Goal: Download file/media

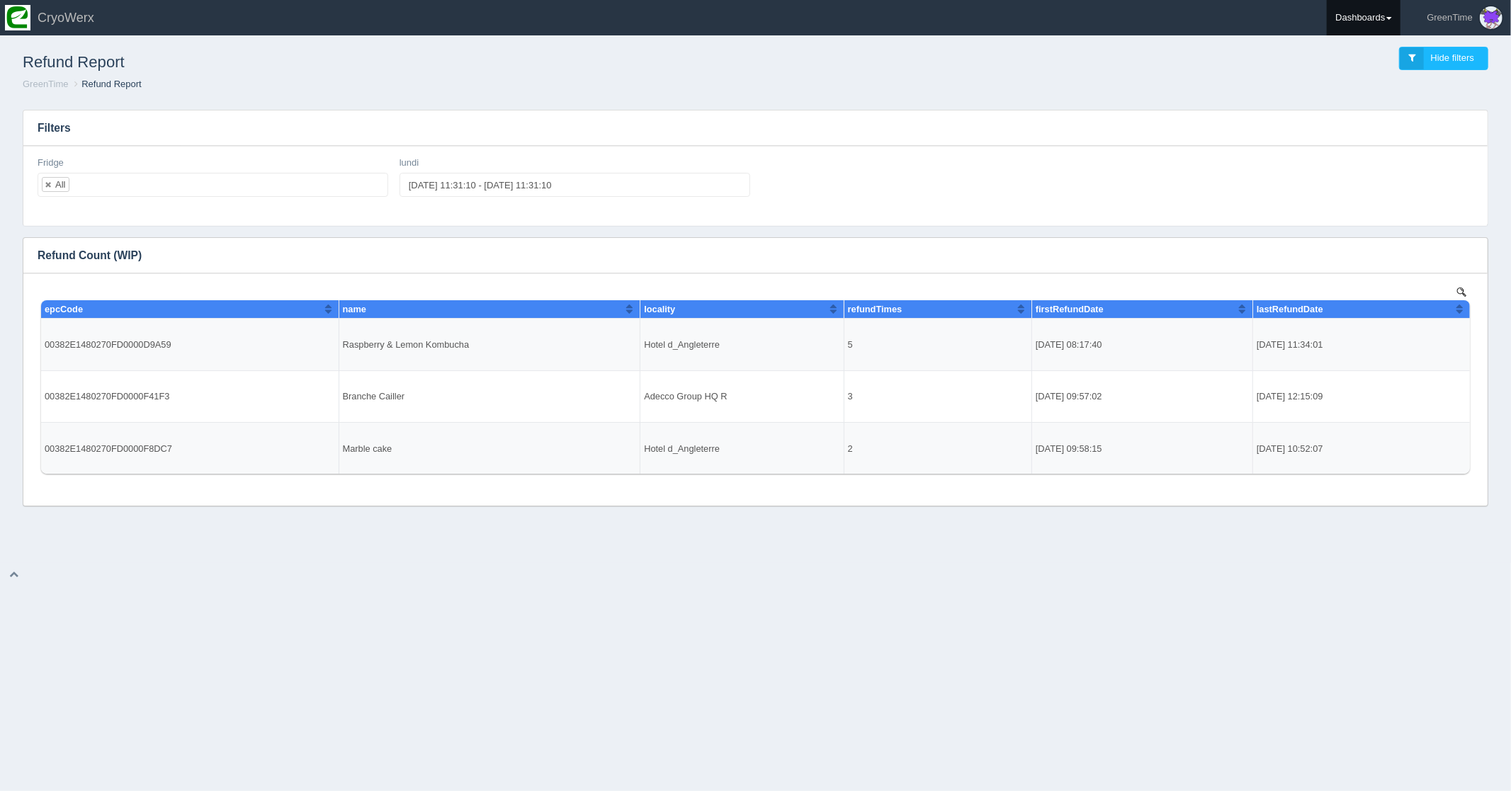
click at [1377, 20] on link "Dashboards" at bounding box center [1364, 17] width 74 height 35
click at [1354, 107] on link "GreenTime" at bounding box center [1422, 104] width 191 height 28
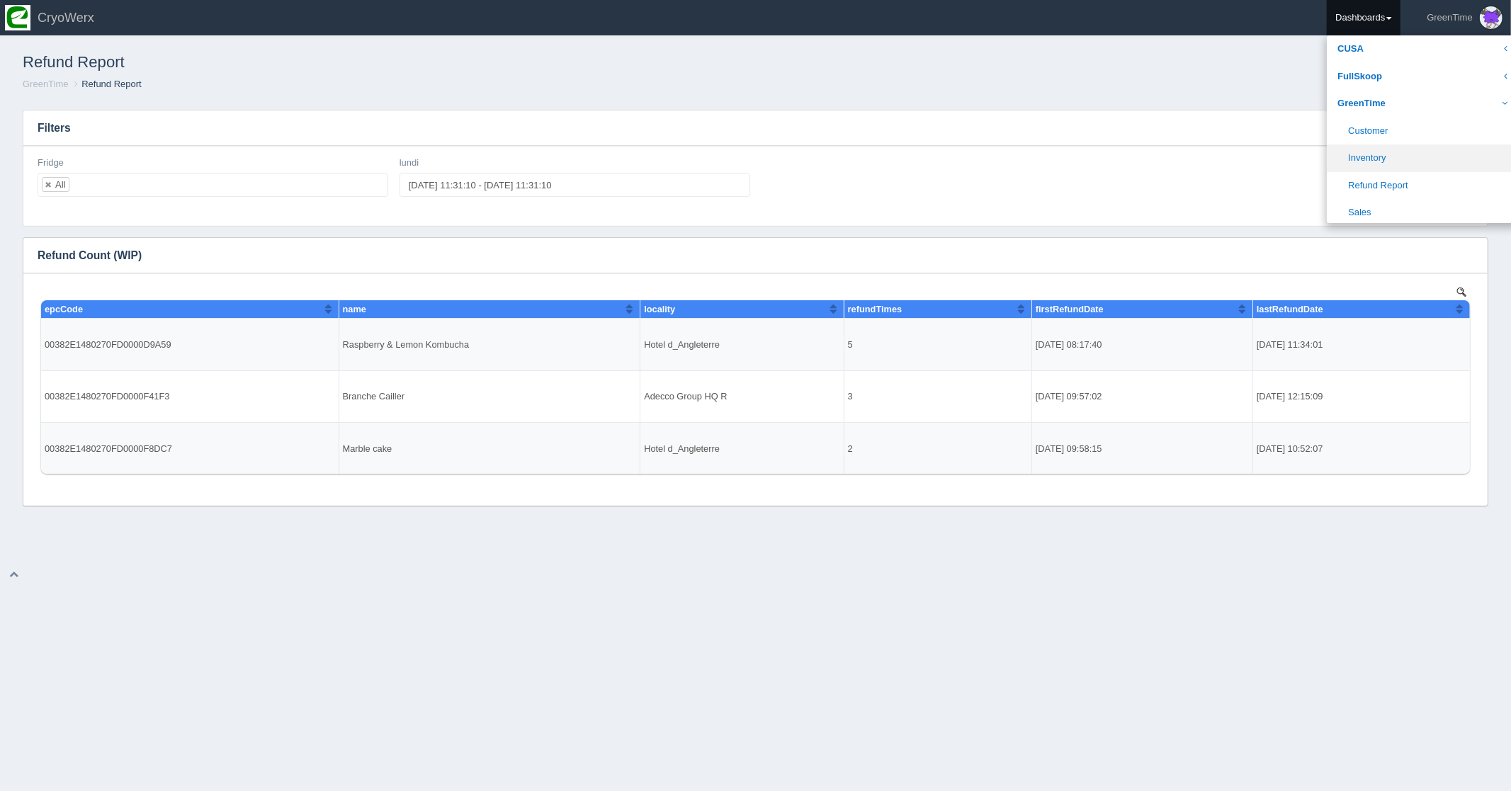
click at [1363, 154] on link "Inventory" at bounding box center [1422, 158] width 191 height 28
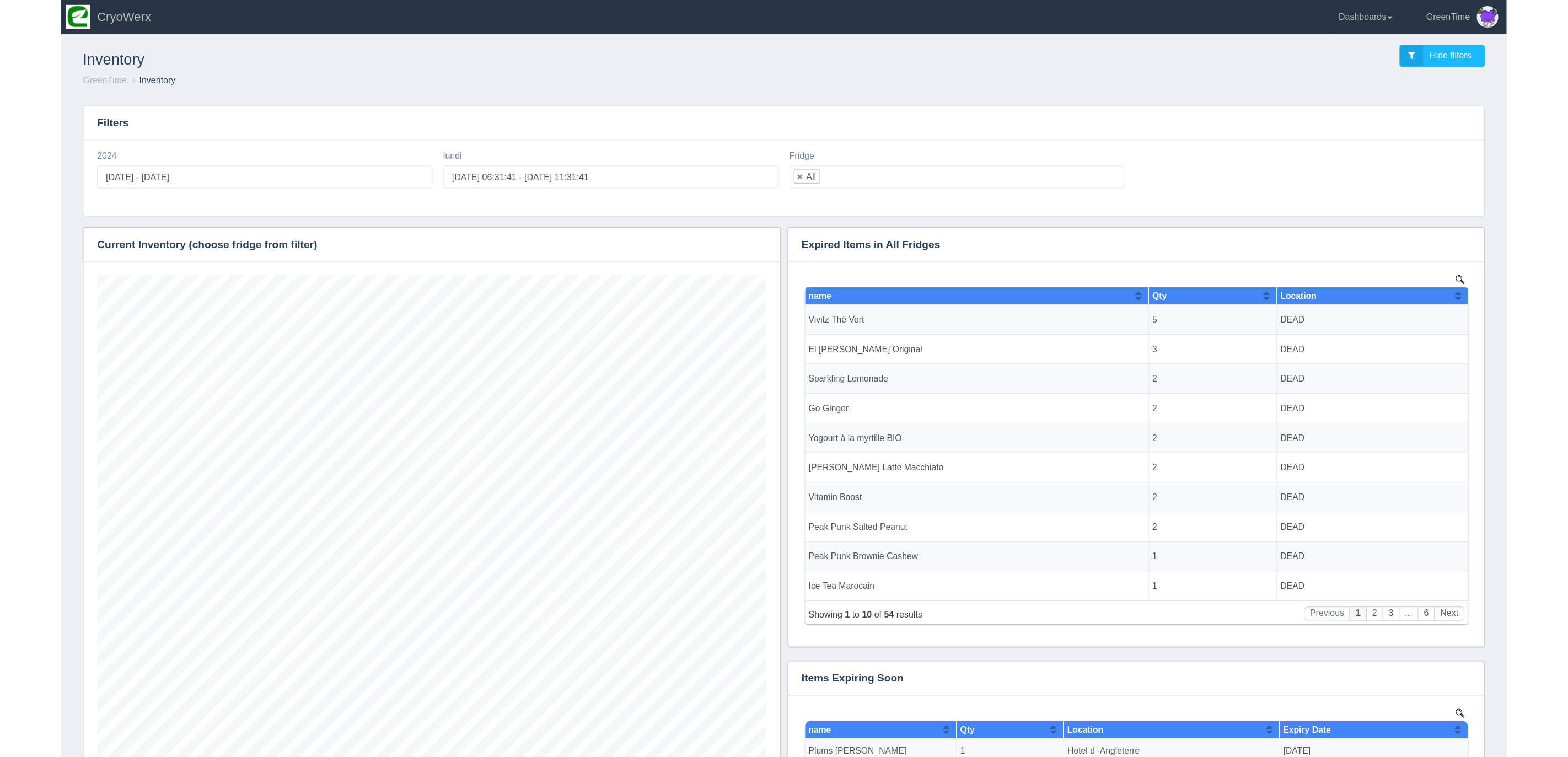
scroll to position [463, 544]
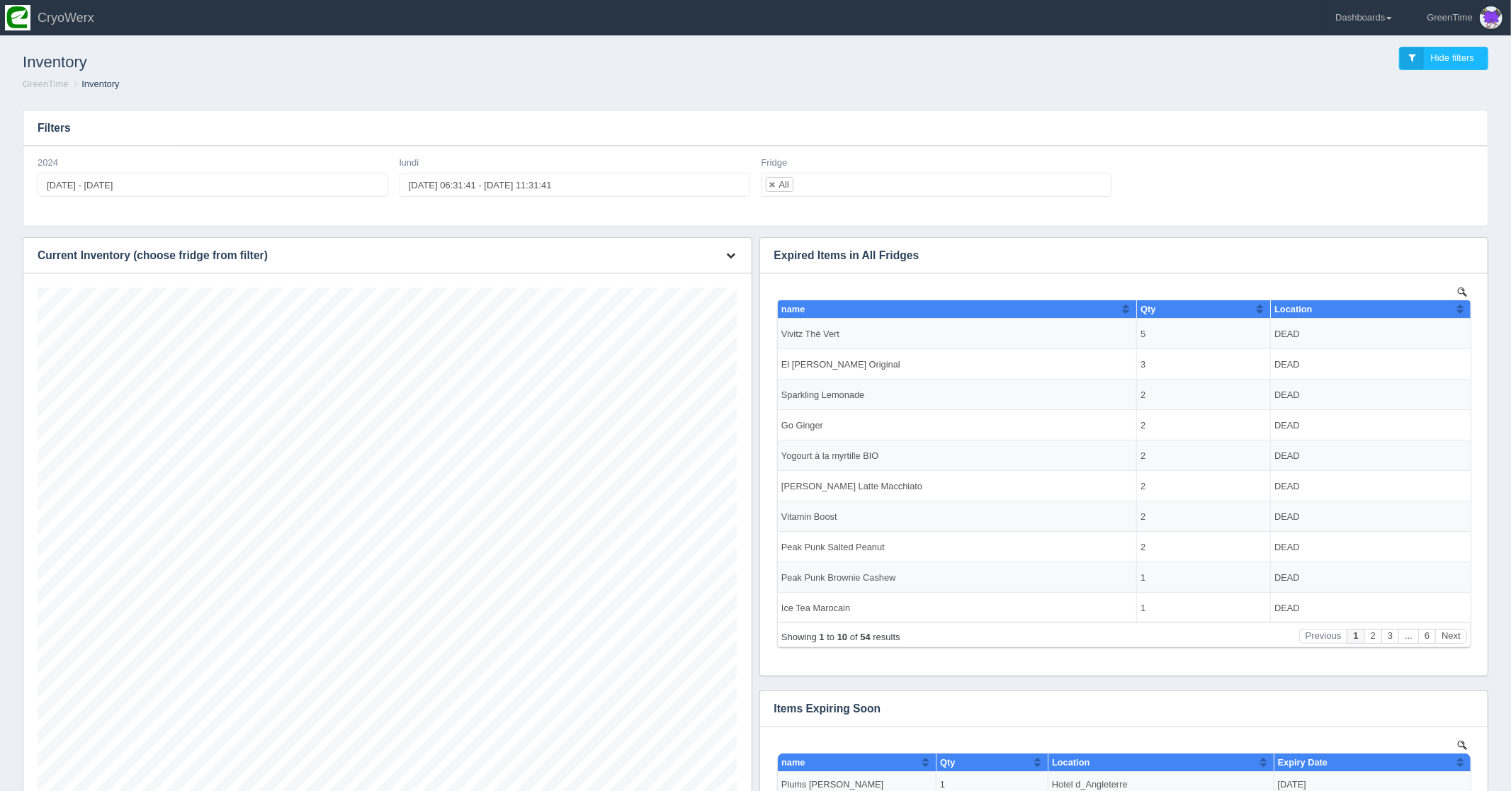
click at [735, 255] on icon "button" at bounding box center [731, 255] width 9 height 9
click at [671, 283] on link "Download CSV" at bounding box center [684, 276] width 113 height 21
click at [892, 84] on ol "GreenTime Inventory" at bounding box center [755, 84] width 1488 height 13
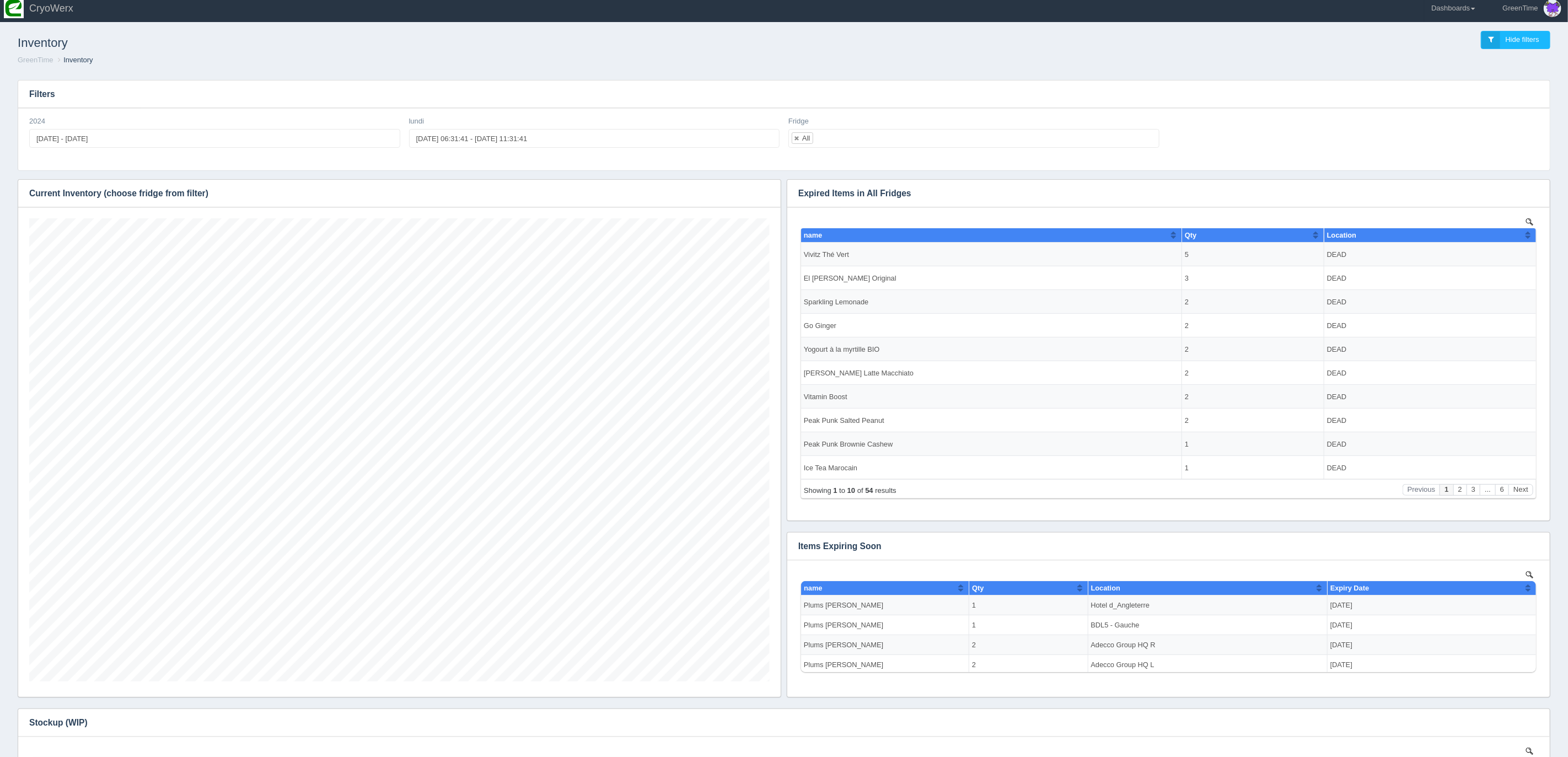
scroll to position [0, 0]
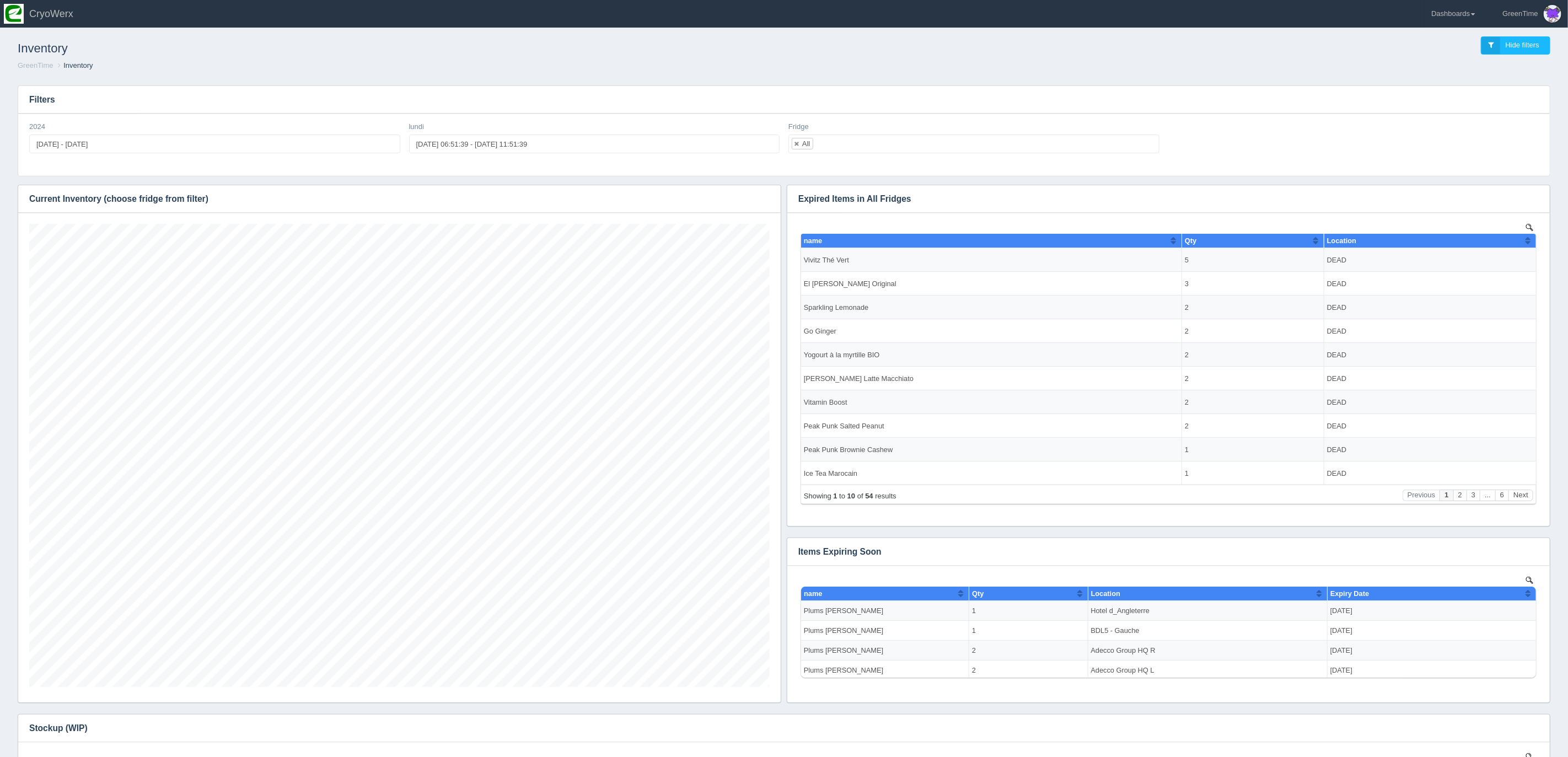
scroll to position [463, 740]
click at [770, 199] on button "button" at bounding box center [765, 199] width 15 height 17
click at [712, 213] on link "Download CSV" at bounding box center [728, 215] width 88 height 16
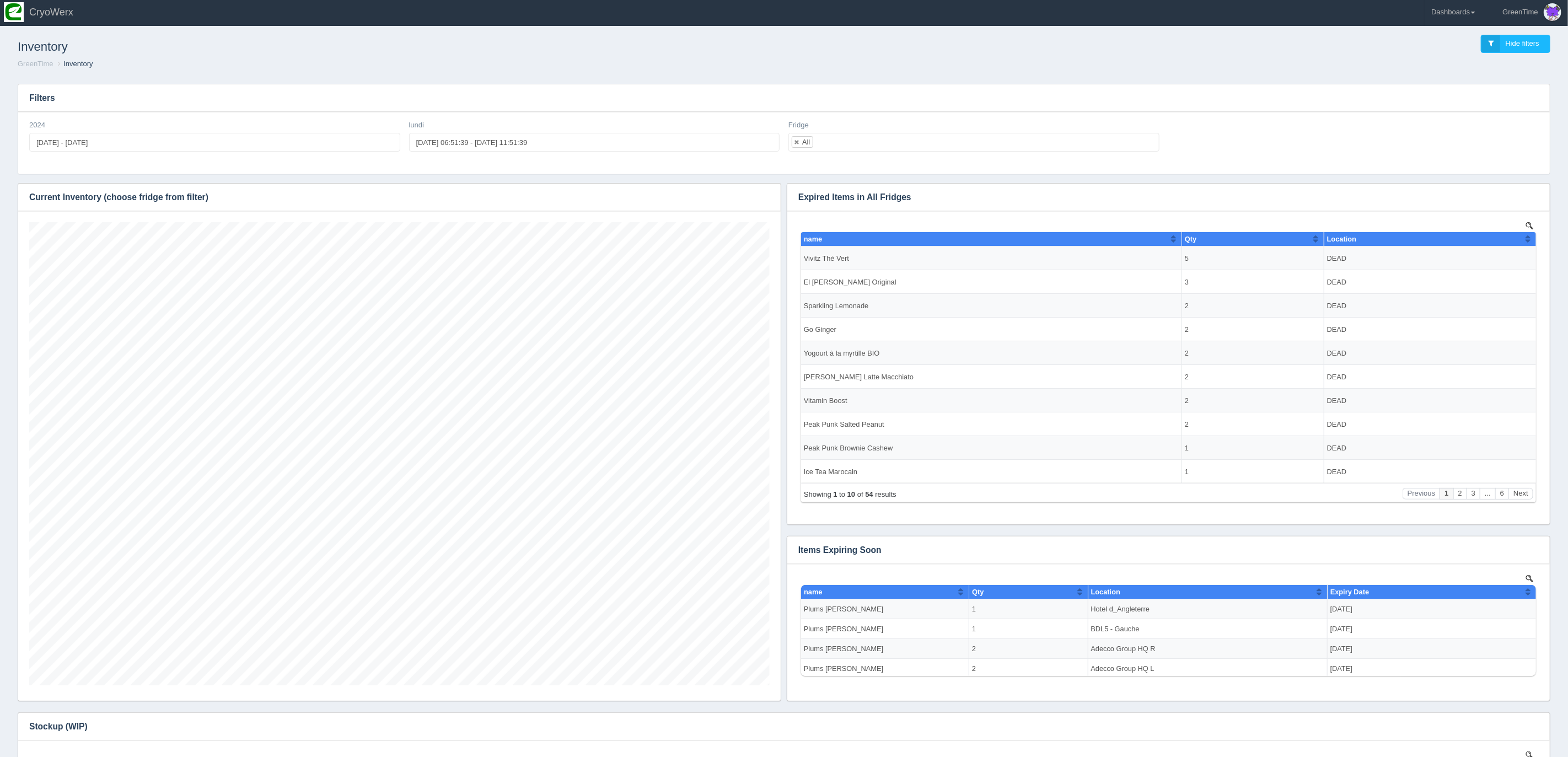
click at [830, 70] on div "Inventory Hide filters GreenTime Inventory" at bounding box center [784, 52] width 1559 height 46
click at [1470, 5] on link "Dashboards" at bounding box center [1454, 12] width 58 height 27
drag, startPoint x: 1446, startPoint y: 72, endPoint x: 1440, endPoint y: 69, distance: 6.7
click at [1445, 72] on link "GreenTime" at bounding box center [1499, 79] width 149 height 22
click at [1458, 164] on link "Sales" at bounding box center [1499, 164] width 149 height 22
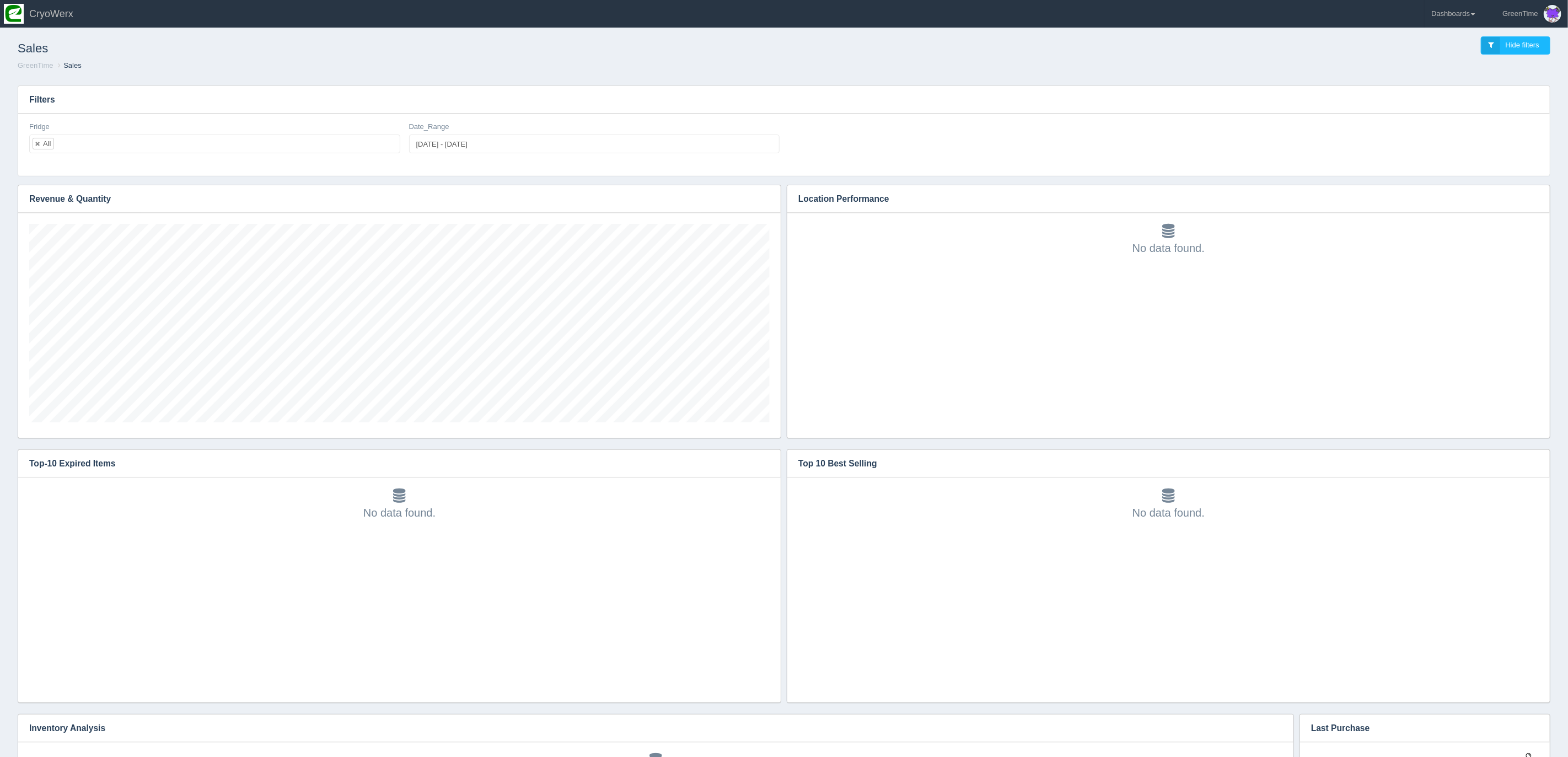
scroll to position [287, 1510]
type input "[DATE]"
click at [443, 145] on input "[DATE] - [DATE]" at bounding box center [595, 144] width 371 height 19
type input "[DATE]"
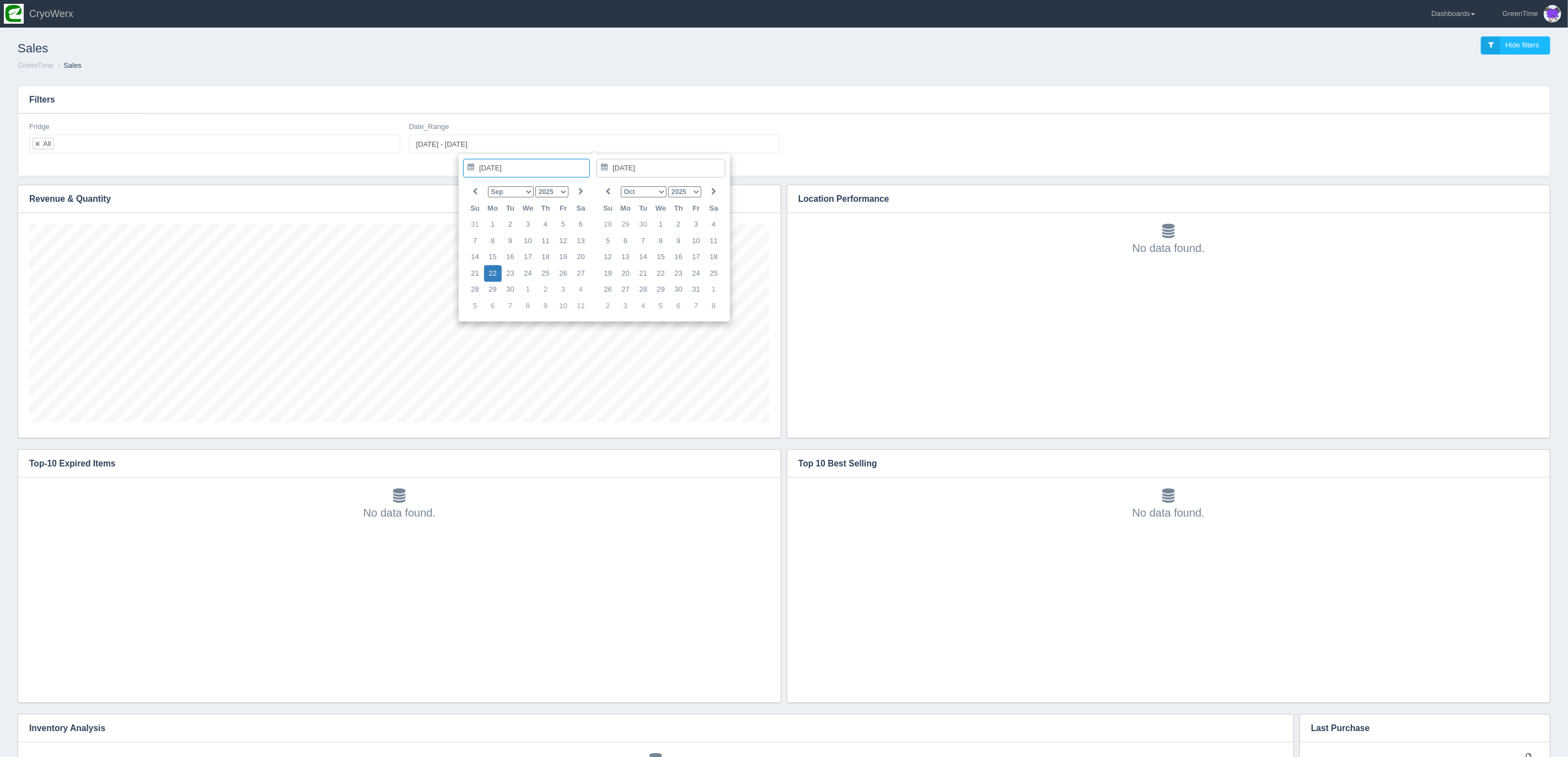
type input "[DATE]"
type input "[DATE] - [DATE]"
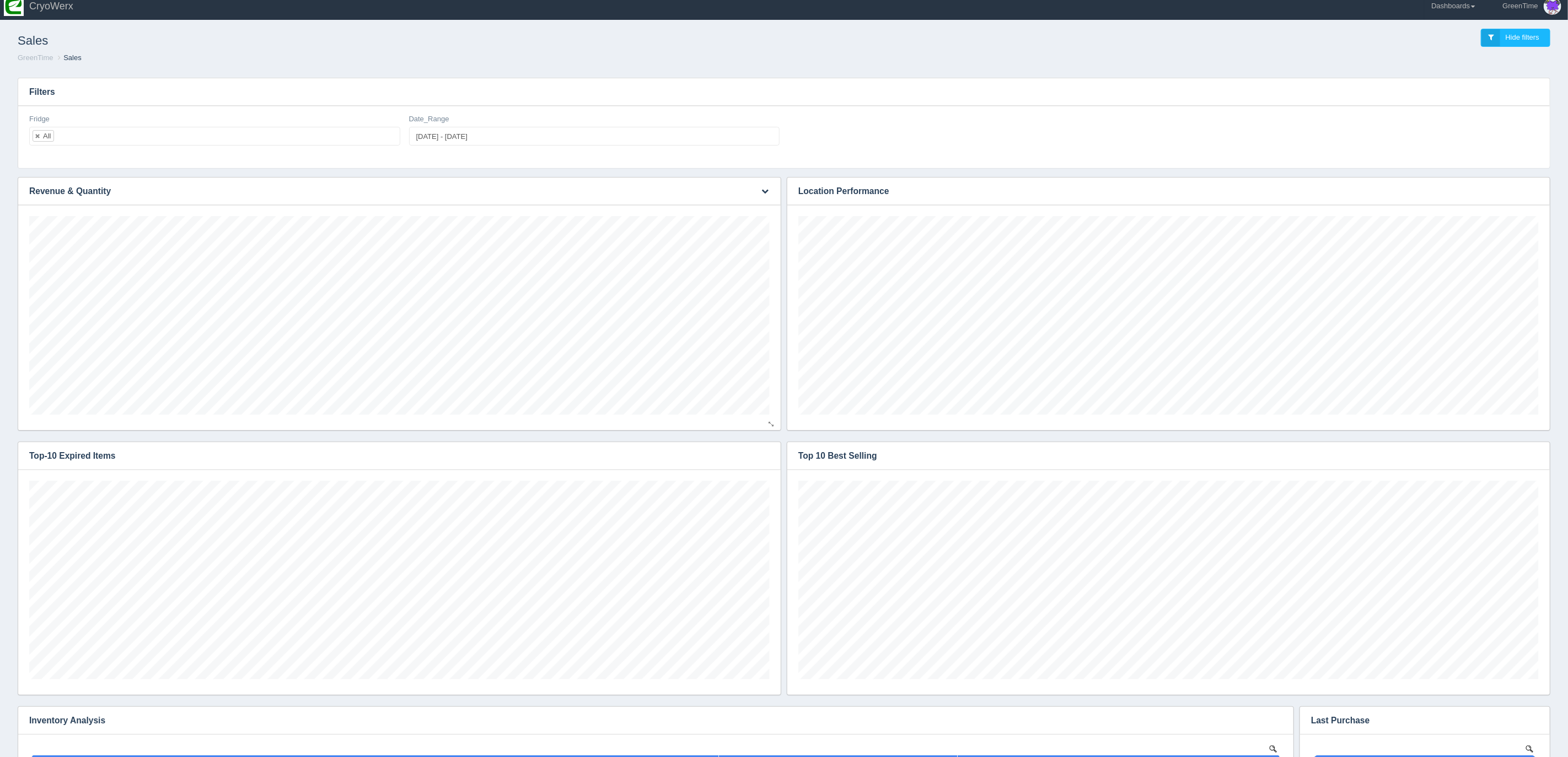
scroll to position [0, 0]
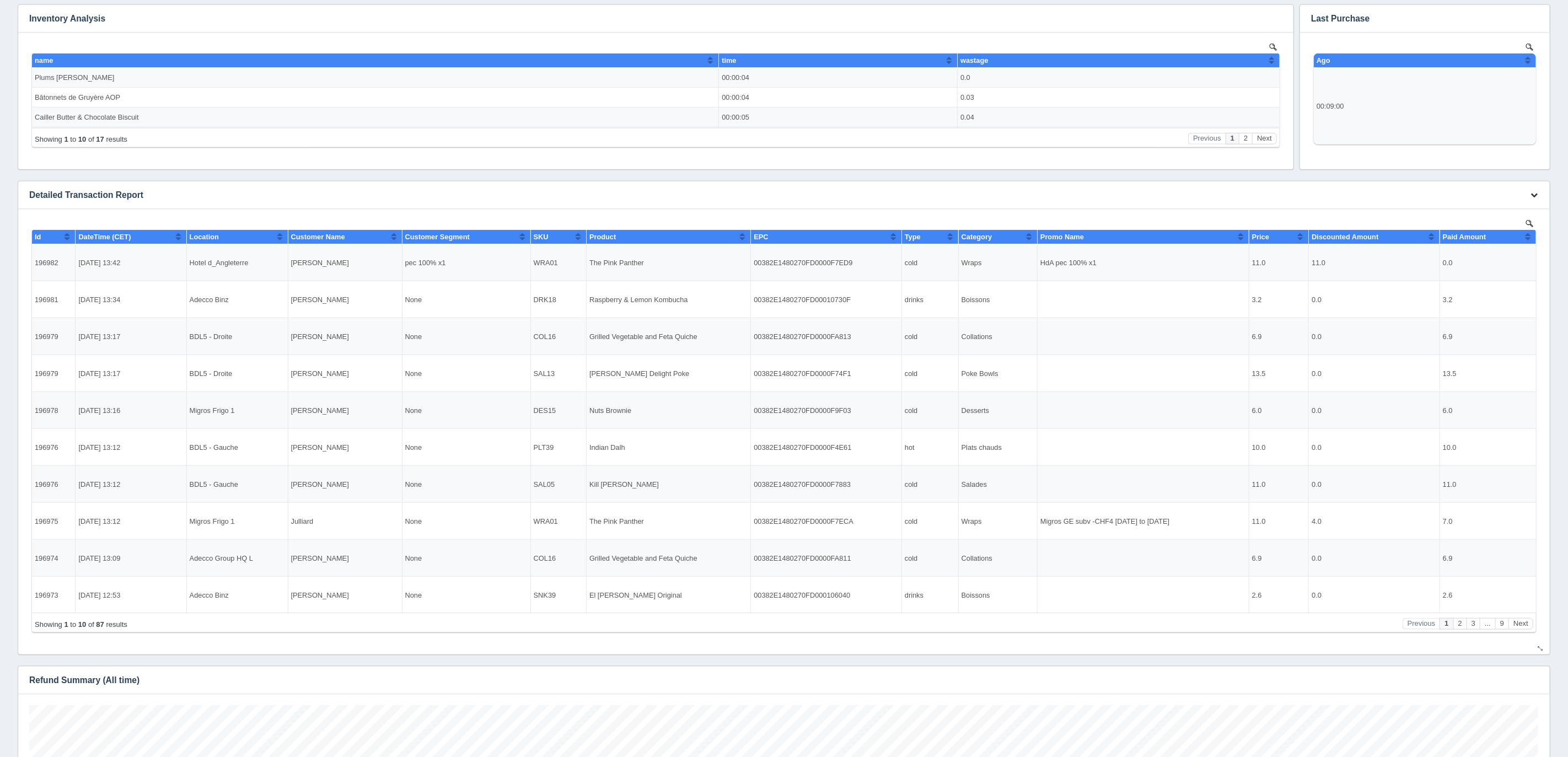
click at [1540, 192] on button "button" at bounding box center [1534, 195] width 15 height 17
click at [1479, 213] on link "Download CSV" at bounding box center [1497, 211] width 88 height 16
